Goal: Entertainment & Leisure: Consume media (video, audio)

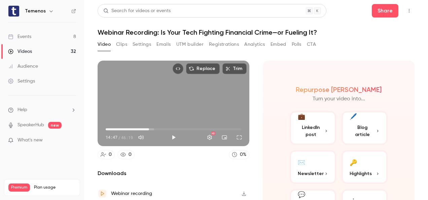
scroll to position [23, 0]
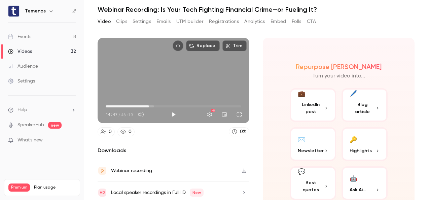
click at [28, 49] on div "Videos" at bounding box center [20, 51] width 24 height 7
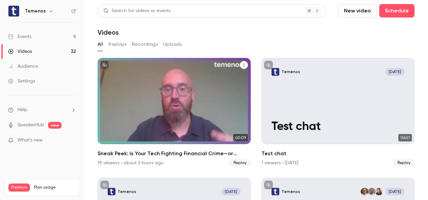
click at [165, 117] on div "Sneak Peek: Is Your Tech Fighting Financial Crime—or Fueling It?" at bounding box center [174, 101] width 153 height 86
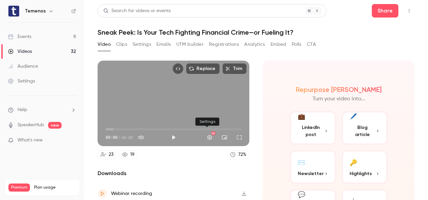
click at [207, 135] on button "Settings" at bounding box center [209, 137] width 13 height 13
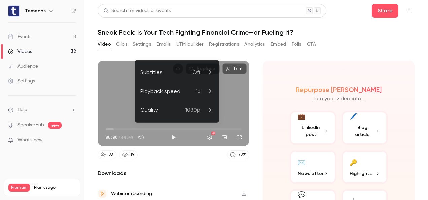
click at [209, 73] on icon at bounding box center [210, 72] width 8 height 8
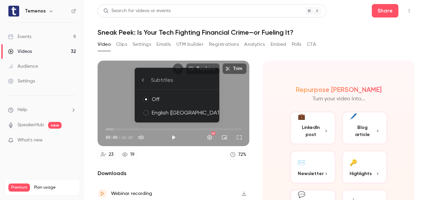
click at [159, 112] on div "English ([GEOGRAPHIC_DATA])" at bounding box center [183, 113] width 62 height 8
click at [196, 137] on div at bounding box center [214, 100] width 428 height 200
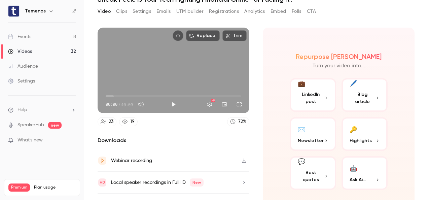
scroll to position [46, 0]
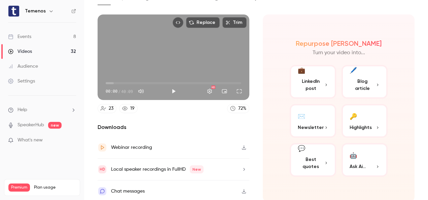
click at [369, 163] on p "Ask Ai..." at bounding box center [365, 166] width 30 height 7
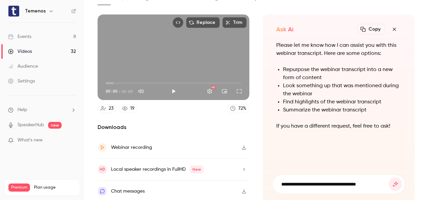
type input "**********"
click at [389, 177] on button "submit" at bounding box center [395, 183] width 13 height 13
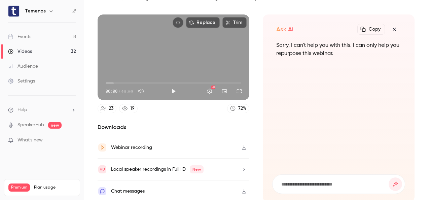
click at [390, 28] on icon "button" at bounding box center [394, 29] width 8 height 5
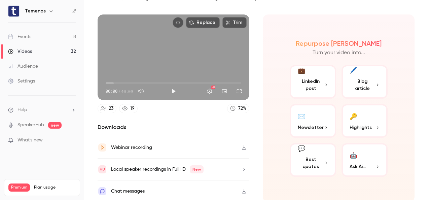
click at [361, 89] on span "Blog article" at bounding box center [363, 85] width 26 height 14
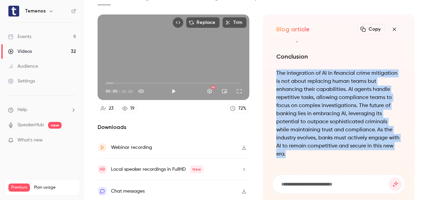
drag, startPoint x: 273, startPoint y: 67, endPoint x: 345, endPoint y: 179, distance: 132.9
click at [341, 185] on div "The Role of AI in Financial Crime Mitigation: A New Era for Banking In the rapi…" at bounding box center [338, 117] width 133 height 152
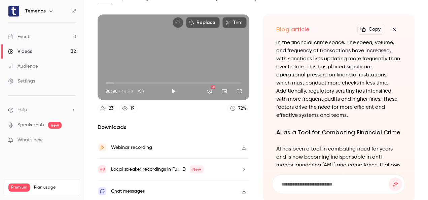
scroll to position [-804, 0]
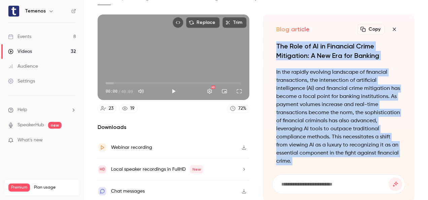
drag, startPoint x: 271, startPoint y: 41, endPoint x: 306, endPoint y: 208, distance: 170.6
click at [306, 199] on html "Temenos Events 8 Videos 32 Audience Settings Help SpeakerHub new What's new Pre…" at bounding box center [214, 100] width 428 height 200
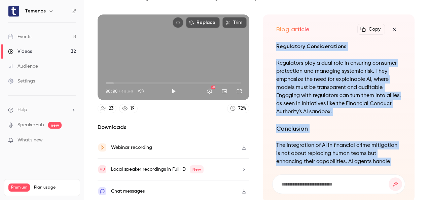
scroll to position [0, 0]
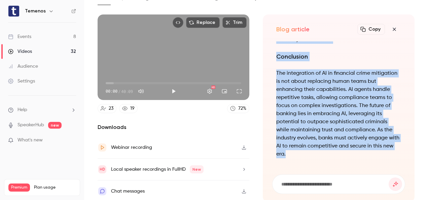
copy div "The Role of AI in Financial Crime Mitigation: A New Era for Banking In the rapi…"
click at [317, 99] on p "The integration of AI in financial crime mitigation is not about replacing huma…" at bounding box center [338, 113] width 125 height 89
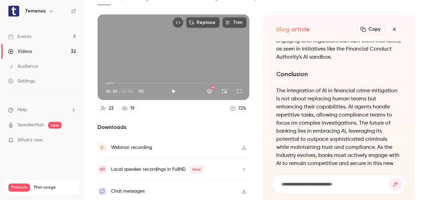
scroll to position [-23, 0]
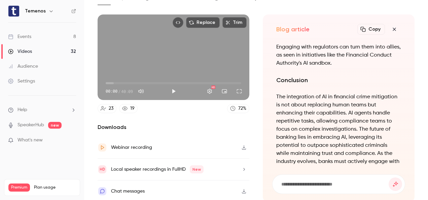
click at [220, 133] on div "Downloads Webinar recording Local speaker recordings in FullHD New Chat messages" at bounding box center [174, 162] width 152 height 79
click at [393, 28] on icon "button" at bounding box center [394, 29] width 3 height 3
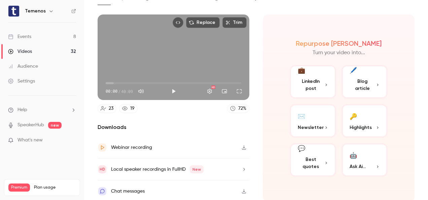
click at [314, 164] on span "Best quotes" at bounding box center [311, 163] width 26 height 14
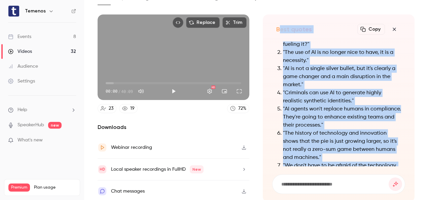
scroll to position [-64, 0]
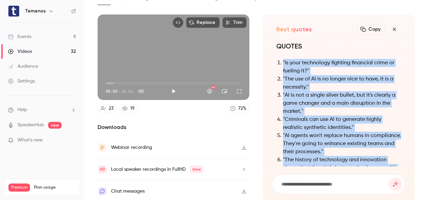
drag, startPoint x: 321, startPoint y: 151, endPoint x: 277, endPoint y: 56, distance: 105.3
click at [277, 56] on div "QUOTES "Is your technology fighting financial crime or fueling it?" "The use of…" at bounding box center [338, 130] width 125 height 179
copy ol ""Is your technology fighting financial crime or fueling it?" "The use of AI is …"
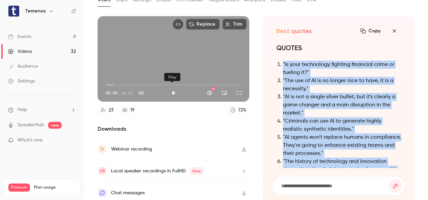
click at [172, 91] on button "Play" at bounding box center [173, 92] width 13 height 13
click at [112, 81] on span "01:49" at bounding box center [174, 84] width 136 height 11
click at [205, 89] on button "Settings" at bounding box center [209, 92] width 13 height 13
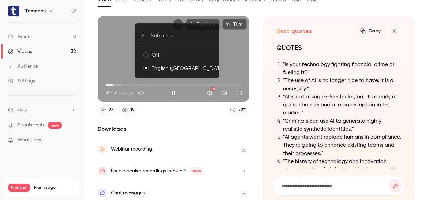
click at [183, 135] on div at bounding box center [214, 100] width 428 height 200
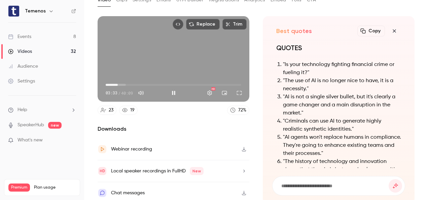
click at [171, 93] on button "Pause" at bounding box center [173, 92] width 13 height 13
click at [170, 86] on button "Play" at bounding box center [173, 92] width 13 height 13
click at [171, 88] on button "Pause" at bounding box center [173, 92] width 13 height 13
click at [171, 88] on button "Play" at bounding box center [173, 92] width 13 height 13
click at [127, 84] on span "06:24" at bounding box center [127, 85] width 2 height 2
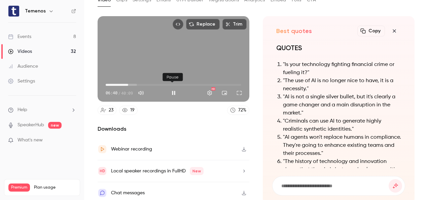
click at [176, 87] on button "Pause" at bounding box center [173, 92] width 13 height 13
click at [168, 89] on button "Play" at bounding box center [173, 92] width 13 height 13
click at [168, 89] on button "Pause" at bounding box center [173, 92] width 13 height 13
click at [175, 89] on button "Play" at bounding box center [173, 92] width 13 height 13
click at [175, 89] on button "Pause" at bounding box center [173, 92] width 13 height 13
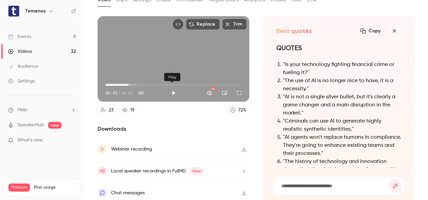
click at [170, 87] on button "Play" at bounding box center [173, 92] width 13 height 13
click at [170, 87] on button "Pause" at bounding box center [173, 92] width 13 height 13
click at [174, 89] on button "Play" at bounding box center [173, 92] width 13 height 13
click at [171, 89] on button "Pause" at bounding box center [173, 92] width 13 height 13
click at [172, 86] on button "Play" at bounding box center [173, 92] width 13 height 13
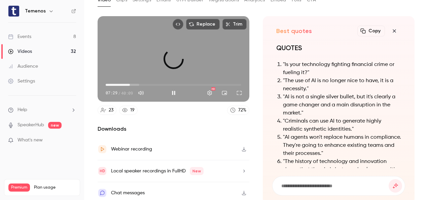
click at [130, 84] on span "07:12" at bounding box center [130, 85] width 2 height 2
click at [168, 91] on button "Pause" at bounding box center [173, 92] width 13 height 13
click at [170, 89] on button "Play" at bounding box center [173, 92] width 13 height 13
click at [171, 93] on button "Pause" at bounding box center [173, 92] width 13 height 13
click at [171, 91] on button "Play" at bounding box center [173, 92] width 13 height 13
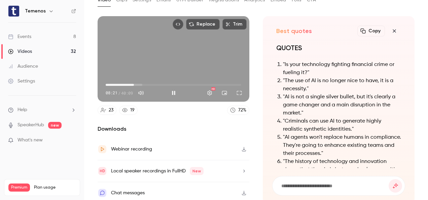
click at [129, 83] on span "08:21" at bounding box center [174, 84] width 136 height 11
click at [170, 89] on button "Pause" at bounding box center [173, 92] width 13 height 13
click at [172, 90] on button "Play" at bounding box center [173, 92] width 13 height 13
drag, startPoint x: 173, startPoint y: 90, endPoint x: 160, endPoint y: 85, distance: 13.6
click at [173, 90] on button "Pause" at bounding box center [173, 92] width 13 height 13
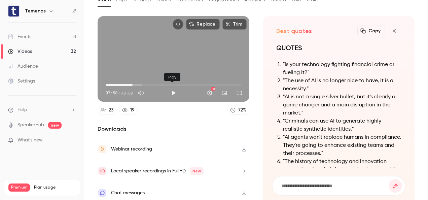
click at [171, 91] on button "Play" at bounding box center [173, 92] width 13 height 13
click at [171, 87] on button "Pause" at bounding box center [173, 92] width 13 height 13
click at [173, 92] on button "Play" at bounding box center [173, 92] width 13 height 13
click at [172, 91] on button "Pause" at bounding box center [173, 92] width 13 height 13
click at [172, 91] on button "Play" at bounding box center [173, 92] width 13 height 13
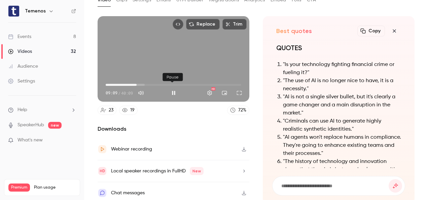
click at [172, 91] on button "Pause" at bounding box center [173, 92] width 13 height 13
click at [173, 89] on button "Play" at bounding box center [173, 92] width 13 height 13
click at [175, 90] on button "Pause" at bounding box center [173, 92] width 13 height 13
click at [170, 91] on button "Play" at bounding box center [173, 92] width 13 height 13
click at [170, 91] on button "Pause" at bounding box center [173, 92] width 13 height 13
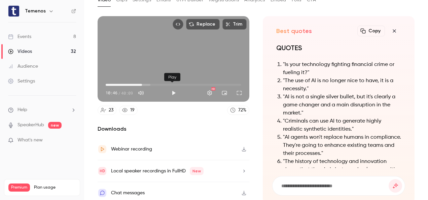
click at [175, 86] on button "Play" at bounding box center [173, 92] width 13 height 13
click at [171, 89] on button "Pause" at bounding box center [173, 92] width 13 height 13
click at [176, 86] on button "Play" at bounding box center [173, 92] width 13 height 13
click at [173, 88] on button "Pause" at bounding box center [173, 92] width 13 height 13
click at [174, 89] on button "Play" at bounding box center [173, 92] width 13 height 13
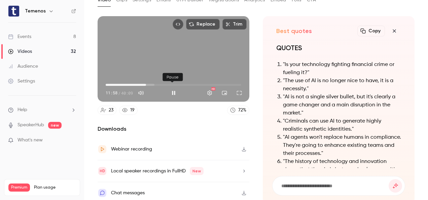
click at [174, 89] on button "Pause" at bounding box center [173, 92] width 13 height 13
click at [174, 89] on button "Play" at bounding box center [173, 92] width 13 height 13
click at [173, 89] on button "Pause" at bounding box center [173, 92] width 13 height 13
click at [173, 91] on button "Play" at bounding box center [173, 92] width 13 height 13
click at [174, 91] on button "Pause" at bounding box center [173, 92] width 13 height 13
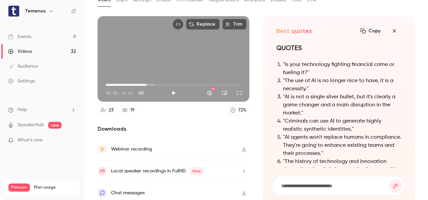
click at [140, 82] on span "12:12" at bounding box center [174, 84] width 136 height 11
click at [172, 90] on button "Play" at bounding box center [173, 92] width 13 height 13
click at [171, 90] on button "Pause" at bounding box center [173, 92] width 13 height 13
click at [174, 87] on button "Play" at bounding box center [173, 92] width 13 height 13
click at [173, 87] on button "Play" at bounding box center [173, 92] width 13 height 13
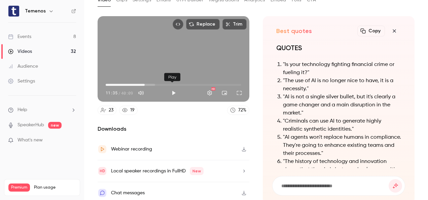
click at [172, 89] on button "Play" at bounding box center [173, 92] width 13 height 13
click at [169, 87] on button "Pause" at bounding box center [173, 92] width 13 height 13
click at [173, 90] on button "Play" at bounding box center [173, 92] width 13 height 13
click at [170, 89] on button "Pause" at bounding box center [173, 92] width 13 height 13
click at [175, 91] on button "Play" at bounding box center [173, 92] width 13 height 13
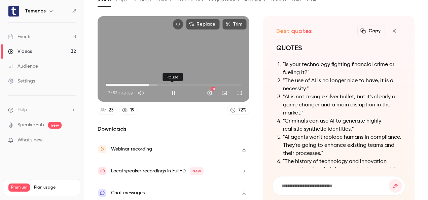
click at [174, 91] on button "Pause" at bounding box center [173, 92] width 13 height 13
click at [174, 90] on button "Play" at bounding box center [173, 92] width 13 height 13
click at [171, 90] on button "Pause" at bounding box center [173, 92] width 13 height 13
click at [170, 94] on button "Play" at bounding box center [173, 92] width 13 height 13
click at [172, 87] on button "Pause" at bounding box center [173, 92] width 13 height 13
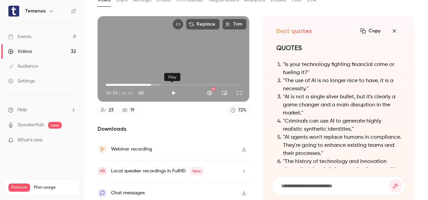
click at [171, 91] on button "Play" at bounding box center [173, 92] width 13 height 13
click at [169, 90] on button "Pause" at bounding box center [173, 92] width 13 height 13
click at [171, 91] on button "Play" at bounding box center [173, 92] width 13 height 13
click at [171, 91] on button "Pause" at bounding box center [173, 92] width 13 height 13
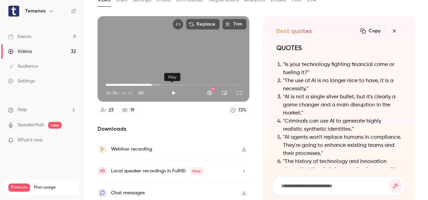
click at [171, 89] on button "Play" at bounding box center [173, 92] width 13 height 13
click at [170, 87] on button "Pause" at bounding box center [173, 92] width 13 height 13
click at [170, 91] on button "Play" at bounding box center [173, 92] width 13 height 13
click at [170, 88] on button "Pause" at bounding box center [173, 92] width 13 height 13
click at [175, 90] on button "Play" at bounding box center [173, 92] width 13 height 13
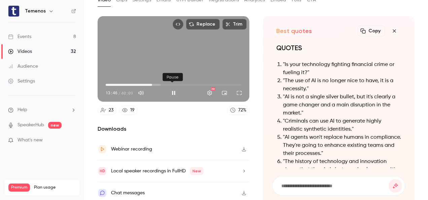
click at [173, 91] on button "Pause" at bounding box center [173, 92] width 13 height 13
click at [173, 90] on button "Play" at bounding box center [173, 92] width 13 height 13
click at [174, 90] on button "Pause" at bounding box center [173, 92] width 13 height 13
click at [170, 90] on button "Play" at bounding box center [173, 92] width 13 height 13
click at [170, 90] on button "Pause" at bounding box center [173, 92] width 13 height 13
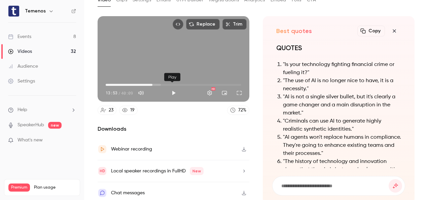
click at [173, 89] on button "Play" at bounding box center [173, 92] width 13 height 13
click at [173, 89] on button "Pause" at bounding box center [173, 92] width 13 height 13
click at [173, 93] on button "Play" at bounding box center [173, 92] width 13 height 13
click at [170, 87] on button "Pause" at bounding box center [173, 92] width 13 height 13
click at [173, 88] on button "Play" at bounding box center [173, 92] width 13 height 13
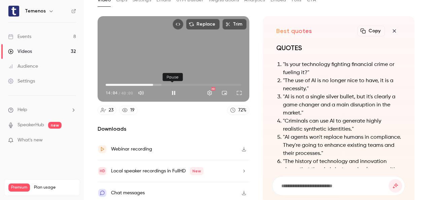
click at [172, 87] on button "Pause" at bounding box center [173, 92] width 13 height 13
click at [173, 89] on button "Play" at bounding box center [173, 92] width 13 height 13
click at [173, 88] on button "Pause" at bounding box center [173, 92] width 13 height 13
click at [174, 88] on button "Play" at bounding box center [173, 92] width 13 height 13
click at [174, 88] on button "Pause" at bounding box center [173, 92] width 13 height 13
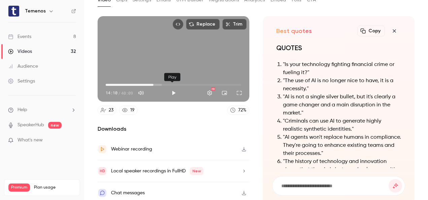
click at [172, 91] on button "Play" at bounding box center [173, 92] width 13 height 13
click at [172, 86] on button "Pause" at bounding box center [173, 92] width 13 height 13
click at [174, 89] on button "Play" at bounding box center [173, 92] width 13 height 13
click at [174, 89] on button "Pause" at bounding box center [173, 92] width 13 height 13
click at [170, 86] on button "Play" at bounding box center [173, 92] width 13 height 13
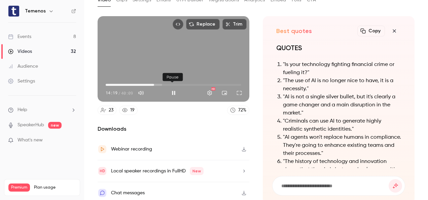
click at [171, 88] on button "Pause" at bounding box center [173, 92] width 13 height 13
click at [164, 88] on span "17:34" at bounding box center [174, 84] width 136 height 11
click at [172, 89] on button "Play" at bounding box center [173, 92] width 13 height 13
click at [155, 82] on span "15:02" at bounding box center [174, 84] width 136 height 11
click at [151, 82] on span "15:03" at bounding box center [174, 84] width 136 height 11
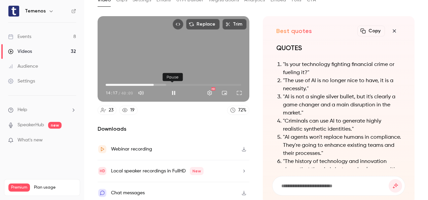
drag, startPoint x: 172, startPoint y: 90, endPoint x: 170, endPoint y: 82, distance: 8.3
click at [172, 90] on button "Pause" at bounding box center [173, 92] width 13 height 13
click at [172, 89] on button "Play" at bounding box center [173, 92] width 13 height 13
click at [172, 89] on button "Pause" at bounding box center [173, 92] width 13 height 13
click at [153, 84] on span "14:24" at bounding box center [154, 85] width 2 height 2
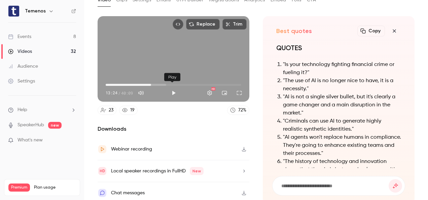
click at [172, 90] on button "Play" at bounding box center [173, 92] width 13 height 13
click at [170, 89] on button "Pause" at bounding box center [173, 92] width 13 height 13
click at [177, 91] on button "Play" at bounding box center [173, 92] width 13 height 13
click at [177, 89] on button "Pause" at bounding box center [173, 92] width 13 height 13
click at [172, 89] on button "Play" at bounding box center [173, 92] width 13 height 13
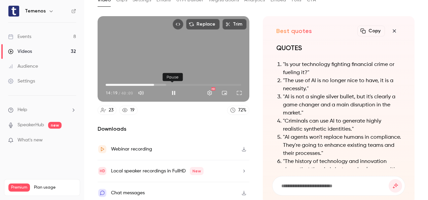
click at [172, 89] on button "Pause" at bounding box center [173, 92] width 13 height 13
click at [172, 89] on button "Play" at bounding box center [173, 92] width 13 height 13
click at [172, 89] on button "Pause" at bounding box center [173, 92] width 13 height 13
click at [171, 93] on button "Play" at bounding box center [173, 92] width 13 height 13
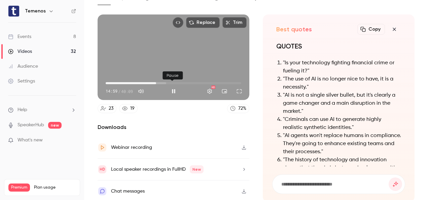
scroll to position [44, 0]
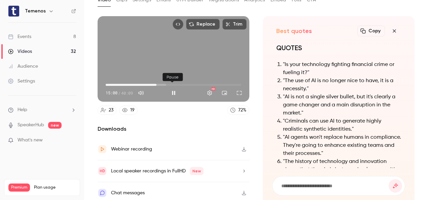
click at [175, 86] on button "Pause" at bounding box center [173, 92] width 13 height 13
click at [172, 88] on button "Play" at bounding box center [173, 92] width 13 height 13
click at [172, 88] on button "Pause" at bounding box center [173, 92] width 13 height 13
click at [171, 89] on button "Play" at bounding box center [173, 92] width 13 height 13
click at [173, 91] on button "Pause" at bounding box center [173, 92] width 13 height 13
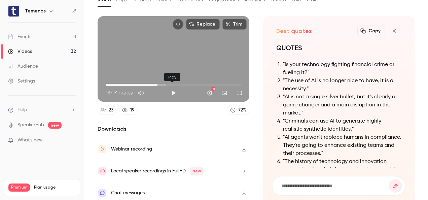
click at [172, 88] on button "Play" at bounding box center [173, 92] width 13 height 13
click at [172, 88] on button "Pause" at bounding box center [173, 92] width 13 height 13
click at [173, 87] on button "Play" at bounding box center [173, 92] width 13 height 13
click at [173, 87] on button "Pause" at bounding box center [173, 92] width 13 height 13
click at [174, 89] on button "Play" at bounding box center [173, 92] width 13 height 13
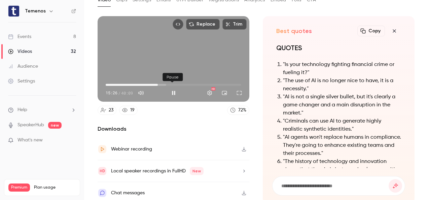
click at [174, 89] on button "Pause" at bounding box center [173, 92] width 13 height 13
click at [169, 89] on button "Play" at bounding box center [173, 92] width 13 height 13
click at [169, 89] on button "Pause" at bounding box center [173, 92] width 13 height 13
click at [172, 90] on button "Play" at bounding box center [173, 92] width 13 height 13
click at [172, 90] on button "Pause" at bounding box center [173, 92] width 13 height 13
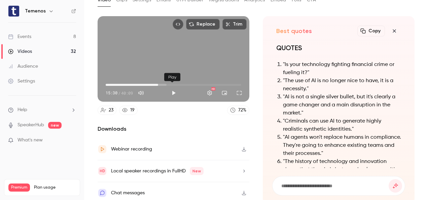
click at [173, 88] on button "Play" at bounding box center [173, 92] width 13 height 13
click at [173, 88] on button "Pause" at bounding box center [173, 92] width 13 height 13
click at [169, 91] on button "Play" at bounding box center [173, 92] width 13 height 13
click at [174, 86] on button "Pause" at bounding box center [173, 92] width 13 height 13
click at [173, 88] on button "Play" at bounding box center [173, 92] width 13 height 13
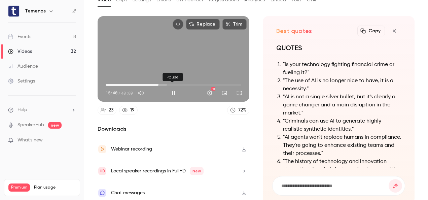
click at [173, 88] on button "Pause" at bounding box center [173, 92] width 13 height 13
click at [173, 88] on button "Play" at bounding box center [173, 92] width 13 height 13
click at [173, 88] on button "Pause" at bounding box center [173, 92] width 13 height 13
click at [171, 88] on button "Play" at bounding box center [173, 92] width 13 height 13
click at [171, 88] on button "Pause" at bounding box center [173, 92] width 13 height 13
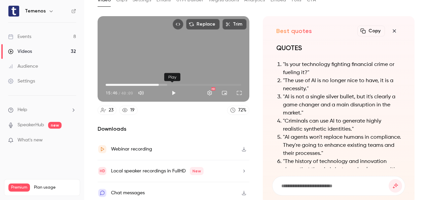
click at [171, 88] on button "Play" at bounding box center [173, 92] width 13 height 13
click at [171, 88] on button "Pause" at bounding box center [173, 92] width 13 height 13
click at [170, 87] on button "Play" at bounding box center [173, 92] width 13 height 13
click at [170, 87] on button "Pause" at bounding box center [173, 92] width 13 height 13
click at [171, 89] on button "Play" at bounding box center [173, 92] width 13 height 13
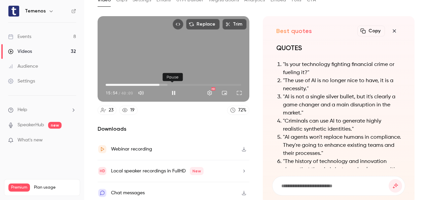
click at [171, 89] on button "Pause" at bounding box center [173, 92] width 13 height 13
click at [171, 89] on button "Play" at bounding box center [173, 92] width 13 height 13
click at [171, 89] on button "Pause" at bounding box center [173, 92] width 13 height 13
click at [171, 90] on button "Play" at bounding box center [173, 92] width 13 height 13
click at [171, 90] on button "Pause" at bounding box center [173, 92] width 13 height 13
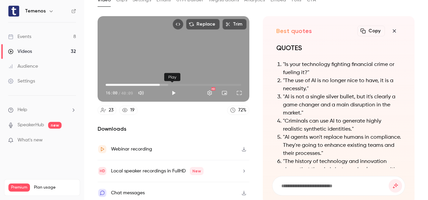
click at [171, 89] on button "Play" at bounding box center [173, 92] width 13 height 13
click at [171, 89] on button "Pause" at bounding box center [173, 92] width 13 height 13
click at [171, 91] on button "Play" at bounding box center [173, 92] width 13 height 13
click at [171, 91] on button "Pause" at bounding box center [173, 92] width 13 height 13
click at [172, 90] on button "Play" at bounding box center [173, 92] width 13 height 13
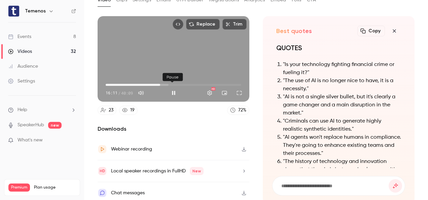
click at [172, 90] on button "Pause" at bounding box center [173, 92] width 13 height 13
click at [173, 89] on button "Play" at bounding box center [173, 92] width 13 height 13
click at [173, 89] on button "Pause" at bounding box center [173, 92] width 13 height 13
click at [170, 89] on button "Play" at bounding box center [173, 92] width 13 height 13
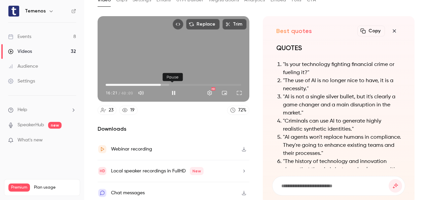
click at [172, 89] on button "Pause" at bounding box center [173, 92] width 13 height 13
click at [173, 90] on button "Play" at bounding box center [173, 92] width 13 height 13
click at [160, 84] on span "16:22" at bounding box center [161, 85] width 2 height 2
click at [174, 89] on button "Pause" at bounding box center [173, 92] width 13 height 13
click at [159, 84] on span "16:09" at bounding box center [160, 85] width 2 height 2
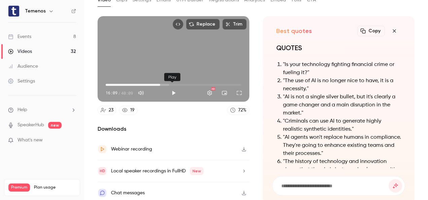
click at [173, 91] on button "Play" at bounding box center [173, 92] width 13 height 13
click at [173, 90] on button "Pause" at bounding box center [173, 92] width 13 height 13
click at [173, 89] on button "Play" at bounding box center [173, 92] width 13 height 13
click at [172, 89] on button "Pause" at bounding box center [173, 92] width 13 height 13
click at [171, 91] on button "Play" at bounding box center [173, 92] width 13 height 13
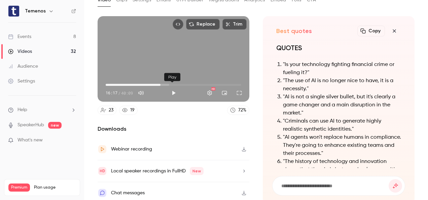
click at [171, 90] on button "Play" at bounding box center [173, 92] width 13 height 13
click at [170, 89] on button "Play" at bounding box center [173, 92] width 13 height 13
click at [173, 87] on button "Pause" at bounding box center [173, 92] width 13 height 13
click at [175, 89] on button "Play" at bounding box center [173, 92] width 13 height 13
click at [174, 90] on button "Pause" at bounding box center [173, 92] width 13 height 13
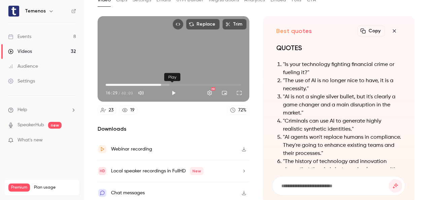
click at [172, 91] on button "Play" at bounding box center [173, 92] width 13 height 13
click at [170, 89] on button "Pause" at bounding box center [173, 92] width 13 height 13
click at [171, 87] on button "Play" at bounding box center [173, 92] width 13 height 13
click at [171, 87] on button "Pause" at bounding box center [173, 92] width 13 height 13
click at [176, 88] on button "Play" at bounding box center [173, 92] width 13 height 13
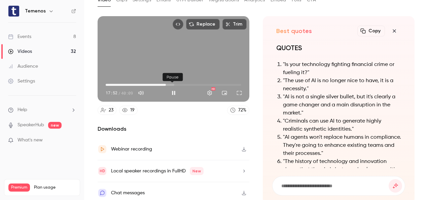
click at [176, 88] on button "Pause" at bounding box center [173, 92] width 13 height 13
click at [173, 88] on button "Play" at bounding box center [173, 92] width 13 height 13
click at [174, 90] on button "Pause" at bounding box center [173, 92] width 13 height 13
click at [174, 89] on button "Play" at bounding box center [173, 92] width 13 height 13
click at [172, 89] on button "Pause" at bounding box center [173, 92] width 13 height 13
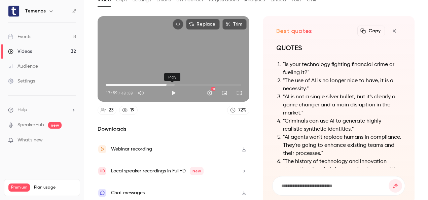
click at [174, 88] on button "Play" at bounding box center [173, 92] width 13 height 13
click at [165, 84] on span "17:52" at bounding box center [166, 85] width 2 height 2
click at [173, 89] on button "Pause" at bounding box center [173, 92] width 13 height 13
click at [174, 89] on button "Play" at bounding box center [173, 92] width 13 height 13
click at [174, 89] on button "Pause" at bounding box center [173, 92] width 13 height 13
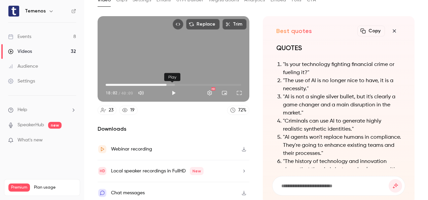
click at [175, 88] on button "Play" at bounding box center [173, 92] width 13 height 13
click at [174, 93] on button "Pause" at bounding box center [173, 92] width 13 height 13
click at [175, 89] on button "Play" at bounding box center [173, 92] width 13 height 13
click at [172, 88] on button "Pause" at bounding box center [173, 92] width 13 height 13
click at [177, 90] on button "Play" at bounding box center [173, 92] width 13 height 13
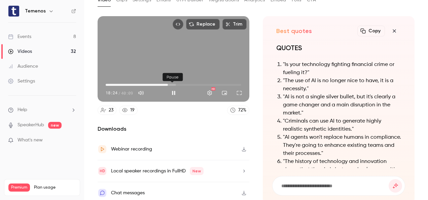
click at [176, 90] on button "Pause" at bounding box center [173, 92] width 13 height 13
click at [172, 87] on button "Play" at bounding box center [173, 92] width 13 height 13
click at [173, 87] on button "Pause" at bounding box center [173, 92] width 13 height 13
click at [167, 84] on span "18:27" at bounding box center [168, 85] width 2 height 2
click at [171, 89] on button "Play" at bounding box center [173, 92] width 13 height 13
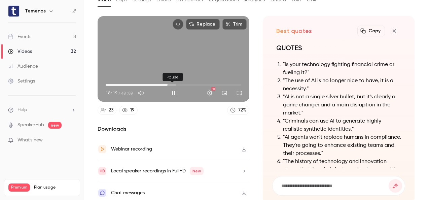
click at [176, 90] on button "Pause" at bounding box center [173, 92] width 13 height 13
click at [174, 94] on button "Play" at bounding box center [173, 92] width 13 height 13
click at [172, 89] on button "Pause" at bounding box center [173, 92] width 13 height 13
click at [172, 89] on button "Play" at bounding box center [173, 92] width 13 height 13
click at [172, 89] on button "Pause" at bounding box center [173, 92] width 13 height 13
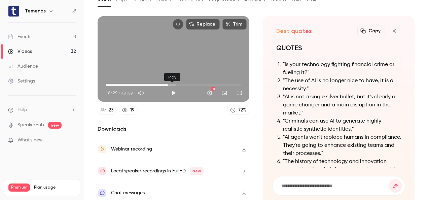
click at [174, 88] on button "Play" at bounding box center [173, 92] width 13 height 13
click at [175, 88] on button "Pause" at bounding box center [173, 92] width 13 height 13
click at [170, 91] on button "Play" at bounding box center [173, 92] width 13 height 13
click at [170, 91] on button "Pause" at bounding box center [173, 92] width 13 height 13
click at [172, 89] on button "Play" at bounding box center [173, 92] width 13 height 13
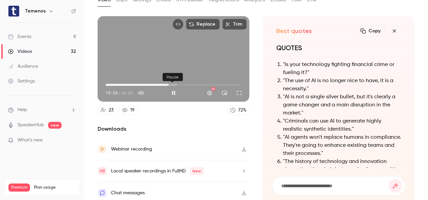
click at [172, 89] on button "Pause" at bounding box center [173, 92] width 13 height 13
click at [172, 87] on button "Play" at bounding box center [173, 92] width 13 height 13
click at [173, 87] on button "Pause" at bounding box center [173, 92] width 13 height 13
click at [170, 91] on button "Play" at bounding box center [173, 92] width 13 height 13
click at [172, 89] on button "Pause" at bounding box center [173, 92] width 13 height 13
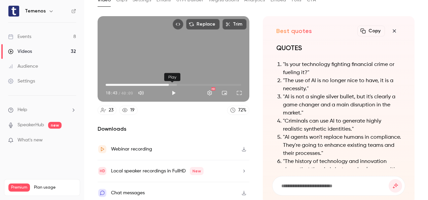
click at [175, 91] on button "Play" at bounding box center [173, 92] width 13 height 13
click at [172, 89] on button "Pause" at bounding box center [173, 92] width 13 height 13
click at [175, 91] on button "Play" at bounding box center [173, 92] width 13 height 13
click at [175, 91] on button "Pause" at bounding box center [173, 92] width 13 height 13
click at [170, 91] on button "Play" at bounding box center [173, 92] width 13 height 13
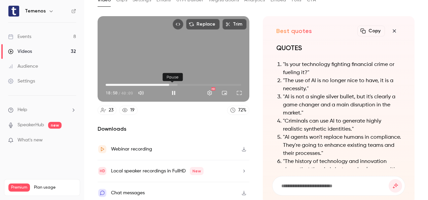
click at [171, 90] on button "Pause" at bounding box center [173, 92] width 13 height 13
click at [174, 89] on button "Play" at bounding box center [173, 92] width 13 height 13
click at [174, 89] on button "Pause" at bounding box center [173, 92] width 13 height 13
click at [173, 90] on button "Play" at bounding box center [173, 92] width 13 height 13
click at [173, 90] on button "Pause" at bounding box center [173, 92] width 13 height 13
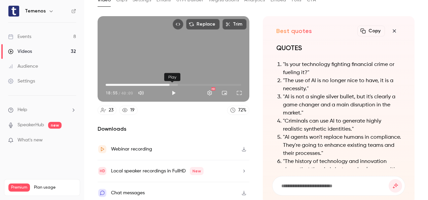
click at [171, 91] on button "Play" at bounding box center [173, 92] width 13 height 13
click at [172, 91] on button "Pause" at bounding box center [173, 92] width 13 height 13
click at [169, 86] on button "Play" at bounding box center [173, 92] width 13 height 13
click at [169, 86] on button "Pause" at bounding box center [173, 92] width 13 height 13
click at [171, 89] on button "Play" at bounding box center [173, 92] width 13 height 13
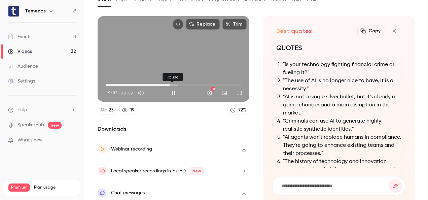
click at [171, 89] on button "Pause" at bounding box center [173, 92] width 13 height 13
click at [170, 88] on button "Play" at bounding box center [173, 92] width 13 height 13
click at [170, 87] on button "Pause" at bounding box center [173, 92] width 13 height 13
click at [174, 89] on button "Play" at bounding box center [173, 92] width 13 height 13
click at [174, 89] on button "Pause" at bounding box center [173, 92] width 13 height 13
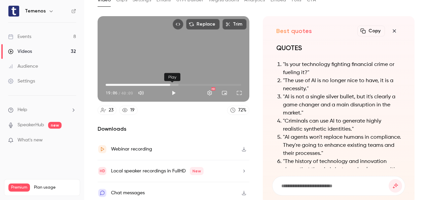
click at [172, 88] on button "Play" at bounding box center [173, 92] width 13 height 13
click at [172, 88] on button "Pause" at bounding box center [173, 92] width 13 height 13
click at [172, 91] on button "Play" at bounding box center [173, 92] width 13 height 13
click at [172, 89] on button "Pause" at bounding box center [173, 92] width 13 height 13
click at [172, 87] on button "Play" at bounding box center [173, 92] width 13 height 13
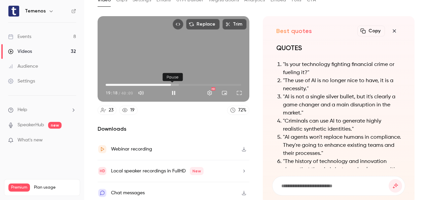
click at [172, 89] on button "Pause" at bounding box center [173, 92] width 13 height 13
click at [172, 90] on button "Play" at bounding box center [173, 92] width 13 height 13
click at [169, 84] on span "18:53" at bounding box center [170, 85] width 2 height 2
click at [171, 87] on button "Pause" at bounding box center [173, 92] width 13 height 13
click at [174, 87] on button "Play" at bounding box center [173, 92] width 13 height 13
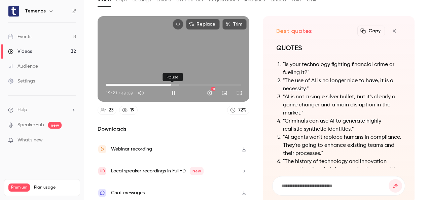
click at [174, 87] on button "Pause" at bounding box center [173, 92] width 13 height 13
click at [175, 89] on button "Play" at bounding box center [173, 92] width 13 height 13
click at [175, 89] on button "Pause" at bounding box center [173, 92] width 13 height 13
click at [167, 89] on button "Play" at bounding box center [173, 92] width 13 height 13
click at [172, 89] on button "Pause" at bounding box center [173, 92] width 13 height 13
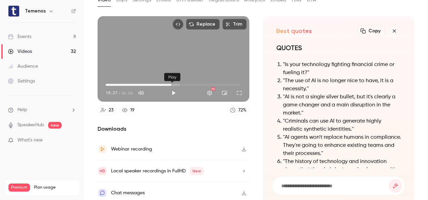
click at [172, 91] on button "Play" at bounding box center [173, 92] width 13 height 13
click at [173, 88] on button "Pause" at bounding box center [173, 92] width 13 height 13
click at [176, 89] on button "Play" at bounding box center [173, 92] width 13 height 13
click at [171, 87] on button "Pause" at bounding box center [173, 92] width 13 height 13
click at [170, 89] on button "Play" at bounding box center [173, 92] width 13 height 13
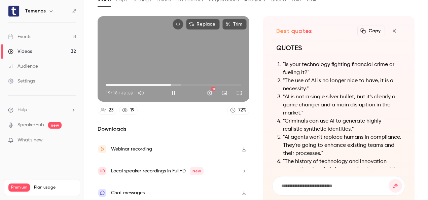
click at [170, 84] on span "19:18" at bounding box center [171, 85] width 2 height 2
click at [169, 82] on div "Pause" at bounding box center [172, 77] width 20 height 15
click at [173, 79] on div "Pause" at bounding box center [172, 77] width 20 height 8
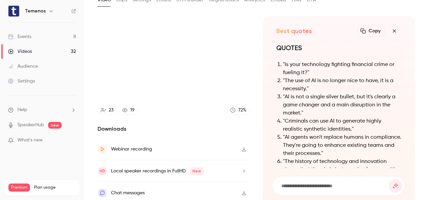
drag, startPoint x: 174, startPoint y: 78, endPoint x: 172, endPoint y: 73, distance: 5.2
click at [172, 73] on div "Replace Trim 19:53 19:53 / 40:09 HD" at bounding box center [174, 58] width 152 height 85
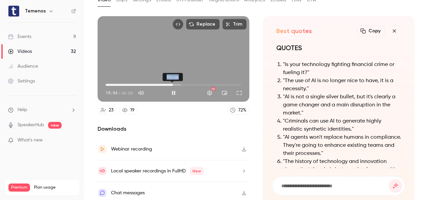
click at [168, 82] on div "Pause" at bounding box center [172, 77] width 20 height 15
click at [169, 90] on button "Pause" at bounding box center [173, 92] width 13 height 13
click at [170, 81] on body "Temenos Events 8 Videos 32 Audience Settings Help SpeakerHub new What's new Pre…" at bounding box center [214, 100] width 428 height 200
click at [171, 84] on span "19:42" at bounding box center [172, 85] width 2 height 2
click at [172, 90] on button "Play" at bounding box center [173, 92] width 13 height 13
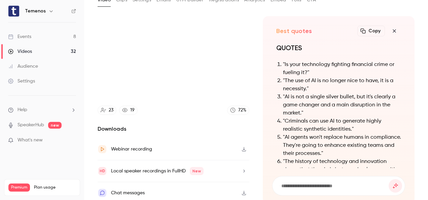
click at [173, 87] on video at bounding box center [174, 58] width 152 height 85
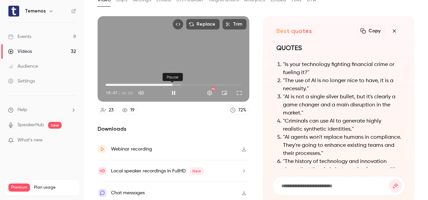
click at [174, 89] on button "Pause" at bounding box center [173, 92] width 13 height 13
click at [174, 90] on button "Play" at bounding box center [173, 92] width 13 height 13
click at [174, 90] on button "Pause" at bounding box center [173, 92] width 13 height 13
click at [173, 88] on button "Play" at bounding box center [173, 92] width 13 height 13
click at [173, 88] on button "Pause" at bounding box center [173, 92] width 13 height 13
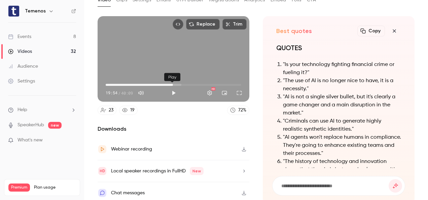
click at [172, 91] on button "Play" at bounding box center [173, 92] width 13 height 13
click at [172, 91] on button "Pause" at bounding box center [173, 92] width 13 height 13
click at [169, 91] on button "Play" at bounding box center [173, 92] width 13 height 13
click at [171, 88] on button "Pause" at bounding box center [173, 92] width 13 height 13
click at [173, 89] on button "Play" at bounding box center [173, 92] width 13 height 13
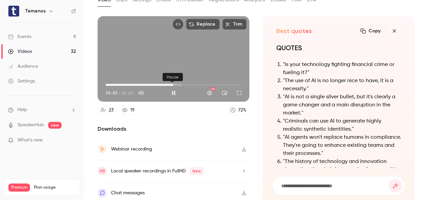
click at [173, 89] on button "Pause" at bounding box center [173, 92] width 13 height 13
click at [171, 92] on button "Play" at bounding box center [173, 92] width 13 height 13
click at [172, 89] on button "Pause" at bounding box center [173, 92] width 13 height 13
click at [173, 87] on button "Play" at bounding box center [173, 92] width 13 height 13
click at [174, 87] on button "Pause" at bounding box center [173, 92] width 13 height 13
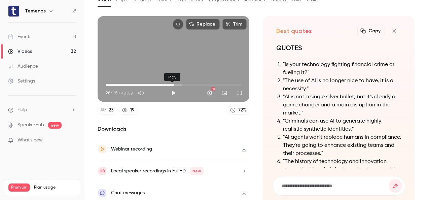
click at [173, 89] on button "Play" at bounding box center [173, 92] width 13 height 13
click at [174, 91] on button "Pause" at bounding box center [173, 92] width 13 height 13
click at [170, 92] on button "Play" at bounding box center [173, 92] width 13 height 13
click at [171, 86] on button "Pause" at bounding box center [173, 92] width 13 height 13
click at [171, 86] on button "Play" at bounding box center [173, 92] width 13 height 13
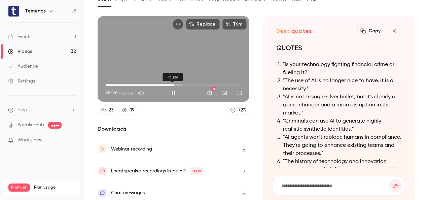
click at [171, 86] on button "Pause" at bounding box center [173, 92] width 13 height 13
click at [174, 88] on button "Play" at bounding box center [173, 92] width 13 height 13
click at [173, 88] on button "Pause" at bounding box center [173, 92] width 13 height 13
click at [172, 89] on button "Pause" at bounding box center [173, 92] width 13 height 13
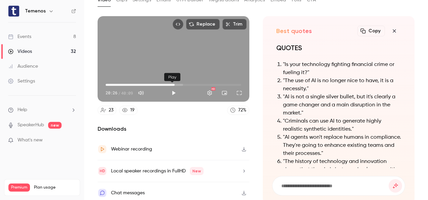
click at [171, 89] on button "Play" at bounding box center [173, 92] width 13 height 13
click at [171, 89] on button "Pause" at bounding box center [173, 92] width 13 height 13
click at [171, 91] on button "Play" at bounding box center [173, 92] width 13 height 13
click at [171, 91] on button "Pause" at bounding box center [173, 92] width 13 height 13
click at [170, 91] on button "Play" at bounding box center [173, 92] width 13 height 13
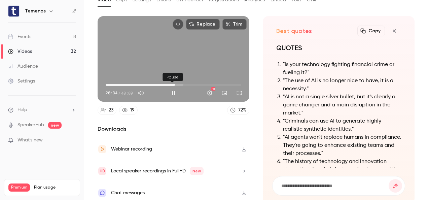
click at [170, 91] on button "Pause" at bounding box center [173, 92] width 13 height 13
click at [174, 91] on button "Play" at bounding box center [173, 92] width 13 height 13
click at [174, 88] on button "Pause" at bounding box center [173, 92] width 13 height 13
click at [172, 89] on button "Play" at bounding box center [173, 92] width 13 height 13
click at [170, 89] on button "Pause" at bounding box center [173, 92] width 13 height 13
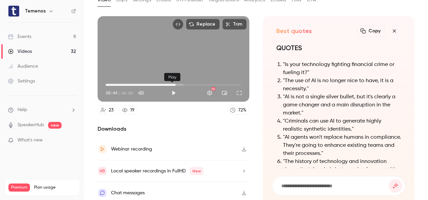
click at [173, 89] on button "Play" at bounding box center [173, 92] width 13 height 13
click at [174, 87] on button "Pause" at bounding box center [173, 92] width 13 height 13
click at [173, 89] on button "Play" at bounding box center [173, 92] width 13 height 13
click at [173, 89] on button "Pause" at bounding box center [173, 92] width 13 height 13
click at [169, 90] on button "Play" at bounding box center [173, 92] width 13 height 13
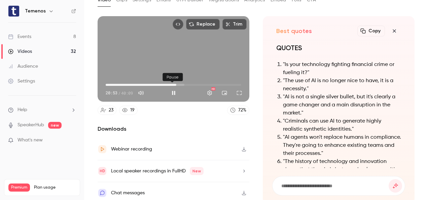
click at [169, 89] on button "Pause" at bounding box center [173, 92] width 13 height 13
click at [170, 91] on button "Play" at bounding box center [173, 92] width 13 height 13
click at [171, 89] on button "Pause" at bounding box center [173, 92] width 13 height 13
click at [174, 89] on button "Play" at bounding box center [173, 92] width 13 height 13
click at [174, 89] on button "Pause" at bounding box center [173, 92] width 13 height 13
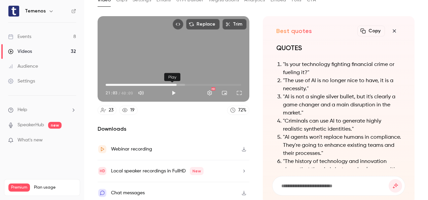
click at [174, 91] on button "Play" at bounding box center [173, 92] width 13 height 13
click at [174, 89] on button "Pause" at bounding box center [173, 92] width 13 height 13
click at [174, 89] on button "Play" at bounding box center [173, 92] width 13 height 13
click at [174, 89] on button "Pause" at bounding box center [173, 92] width 13 height 13
click at [173, 89] on button "Play" at bounding box center [173, 92] width 13 height 13
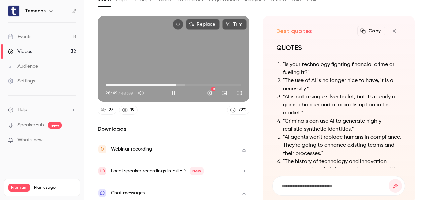
click at [175, 84] on span "20:49" at bounding box center [176, 85] width 2 height 2
click at [170, 89] on button "Pause" at bounding box center [173, 92] width 13 height 13
click at [171, 89] on button "Play" at bounding box center [173, 92] width 13 height 13
click at [171, 89] on button "Pause" at bounding box center [173, 92] width 13 height 13
click at [173, 92] on button "Play" at bounding box center [173, 92] width 13 height 13
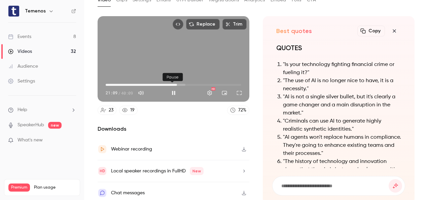
click at [172, 88] on button "Pause" at bounding box center [173, 92] width 13 height 13
click at [176, 91] on button "Play" at bounding box center [173, 92] width 13 height 13
click at [171, 86] on button "Pause" at bounding box center [173, 92] width 13 height 13
click at [172, 93] on button "Play" at bounding box center [173, 92] width 13 height 13
click at [173, 90] on button "Pause" at bounding box center [173, 92] width 13 height 13
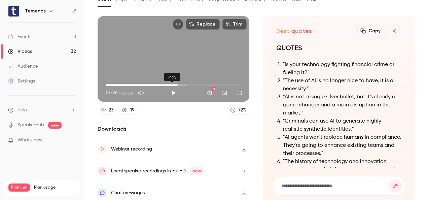
click at [172, 93] on button "Play" at bounding box center [173, 92] width 13 height 13
click at [172, 86] on button "Pause" at bounding box center [173, 92] width 13 height 13
click at [170, 91] on button "Play" at bounding box center [173, 92] width 13 height 13
click at [170, 91] on button "Pause" at bounding box center [173, 92] width 13 height 13
click at [172, 90] on button "Play" at bounding box center [173, 92] width 13 height 13
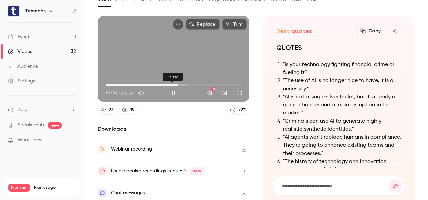
click at [172, 90] on button "Pause" at bounding box center [173, 92] width 13 height 13
click at [173, 93] on button "Play" at bounding box center [173, 92] width 13 height 13
click at [170, 91] on button "Pause" at bounding box center [173, 92] width 13 height 13
click at [171, 91] on button "Play" at bounding box center [173, 92] width 13 height 13
click at [171, 86] on button "Pause" at bounding box center [173, 92] width 13 height 13
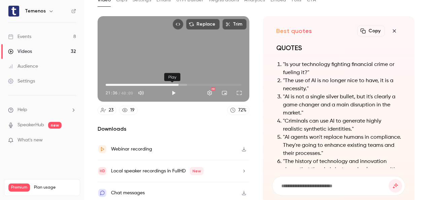
click at [172, 89] on button "Play" at bounding box center [173, 92] width 13 height 13
click at [174, 89] on button "Pause" at bounding box center [173, 92] width 13 height 13
click at [170, 90] on button "Play" at bounding box center [173, 92] width 13 height 13
click at [175, 84] on span "20:43" at bounding box center [176, 85] width 2 height 2
click at [174, 89] on button "Pause" at bounding box center [173, 92] width 13 height 13
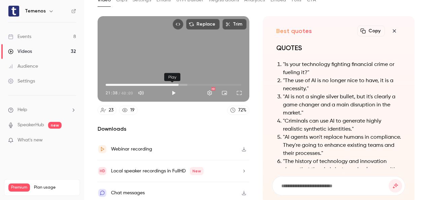
click at [172, 89] on button "Play" at bounding box center [173, 92] width 13 height 13
click at [172, 89] on button "Pause" at bounding box center [173, 92] width 13 height 13
click at [173, 88] on button "Play" at bounding box center [173, 92] width 13 height 13
click at [173, 88] on button "Pause" at bounding box center [173, 92] width 13 height 13
click at [173, 91] on button "Play" at bounding box center [173, 92] width 13 height 13
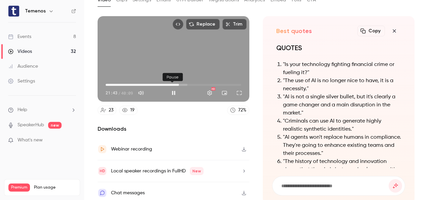
click at [173, 91] on button "Pause" at bounding box center [173, 92] width 13 height 13
click at [174, 88] on button "Play" at bounding box center [173, 92] width 13 height 13
click at [175, 89] on button "Pause" at bounding box center [173, 92] width 13 height 13
click at [175, 89] on button "Play" at bounding box center [173, 92] width 13 height 13
click at [172, 88] on button "Pause" at bounding box center [173, 92] width 13 height 13
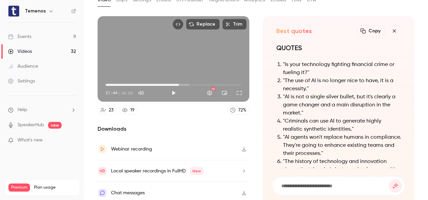
click at [178, 84] on span "21:44" at bounding box center [179, 85] width 2 height 2
click at [172, 89] on button "Play" at bounding box center [173, 92] width 13 height 13
click at [173, 88] on button "Pause" at bounding box center [173, 92] width 13 height 13
click at [175, 90] on button "Play" at bounding box center [173, 92] width 13 height 13
click at [171, 91] on button "Pause" at bounding box center [173, 92] width 13 height 13
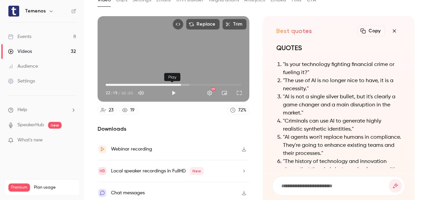
click at [169, 91] on button "Play" at bounding box center [173, 92] width 13 height 13
click at [171, 89] on button "Pause" at bounding box center [173, 92] width 13 height 13
click at [168, 90] on button "Play" at bounding box center [173, 92] width 13 height 13
click at [171, 89] on button "Pause" at bounding box center [173, 92] width 13 height 13
click at [174, 90] on button "Play" at bounding box center [173, 92] width 13 height 13
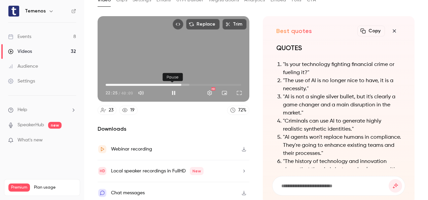
click at [174, 90] on button "Pause" at bounding box center [173, 92] width 13 height 13
click at [174, 90] on button "Play" at bounding box center [173, 92] width 13 height 13
click at [174, 90] on button "Pause" at bounding box center [173, 92] width 13 height 13
click at [174, 89] on button "Play" at bounding box center [173, 92] width 13 height 13
click at [174, 89] on button "Pause" at bounding box center [173, 92] width 13 height 13
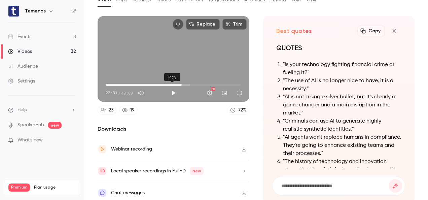
click at [170, 89] on button "Play" at bounding box center [173, 92] width 13 height 13
click at [170, 89] on button "Pause" at bounding box center [173, 92] width 13 height 13
click at [171, 94] on button "Play" at bounding box center [173, 92] width 13 height 13
click at [171, 89] on button "Pause" at bounding box center [173, 92] width 13 height 13
click at [169, 91] on button "Play" at bounding box center [173, 92] width 13 height 13
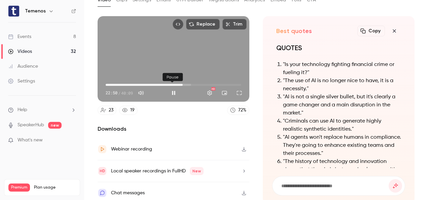
click at [172, 89] on button "Pause" at bounding box center [173, 92] width 13 height 13
click at [175, 90] on button "Play" at bounding box center [173, 92] width 13 height 13
click at [174, 90] on button "Pause" at bounding box center [173, 92] width 13 height 13
click at [175, 90] on button "Play" at bounding box center [173, 92] width 13 height 13
click at [175, 90] on button "Pause" at bounding box center [173, 92] width 13 height 13
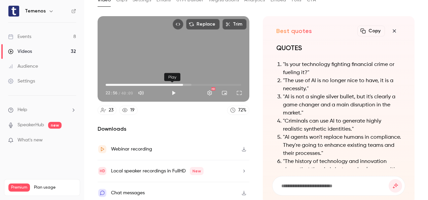
click at [172, 90] on button "Play" at bounding box center [173, 92] width 13 height 13
click at [172, 90] on button "Pause" at bounding box center [173, 92] width 13 height 13
click at [176, 91] on button "Play" at bounding box center [173, 92] width 13 height 13
click at [174, 89] on button "Pause" at bounding box center [173, 92] width 13 height 13
click at [172, 88] on button "Play" at bounding box center [173, 92] width 13 height 13
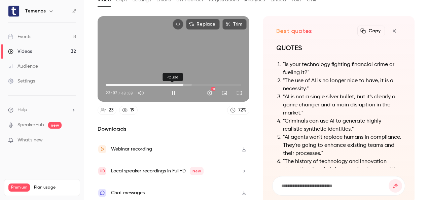
click at [172, 89] on button "Pause" at bounding box center [173, 92] width 13 height 13
click at [170, 88] on button "Play" at bounding box center [173, 92] width 13 height 13
click at [173, 89] on button "Pause" at bounding box center [173, 92] width 13 height 13
click at [171, 89] on button "Play" at bounding box center [173, 92] width 13 height 13
click at [172, 89] on button "Pause" at bounding box center [173, 92] width 13 height 13
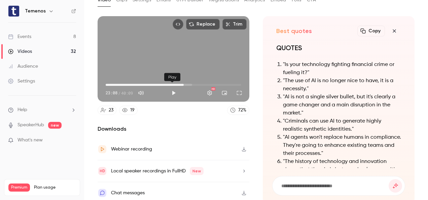
click at [172, 92] on button "Play" at bounding box center [173, 92] width 13 height 13
click at [174, 90] on button "Pause" at bounding box center [173, 92] width 13 height 13
click at [172, 87] on button "Play" at bounding box center [173, 92] width 13 height 13
click at [172, 89] on button "Pause" at bounding box center [173, 92] width 13 height 13
click at [172, 89] on button "Play" at bounding box center [173, 92] width 13 height 13
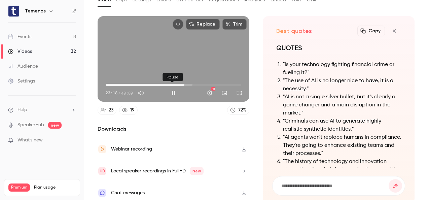
click at [172, 89] on button "Pause" at bounding box center [173, 92] width 13 height 13
click at [172, 89] on button "Play" at bounding box center [173, 92] width 13 height 13
click at [172, 89] on button "Pause" at bounding box center [173, 92] width 13 height 13
click at [174, 92] on button "Play" at bounding box center [173, 92] width 13 height 13
click at [173, 89] on button "Pause" at bounding box center [173, 92] width 13 height 13
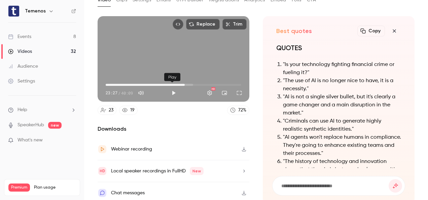
click at [170, 88] on button "Play" at bounding box center [173, 92] width 13 height 13
click at [172, 88] on button "Pause" at bounding box center [173, 92] width 13 height 13
click at [170, 86] on button "Play" at bounding box center [173, 92] width 13 height 13
click at [171, 91] on button "Play" at bounding box center [173, 92] width 13 height 13
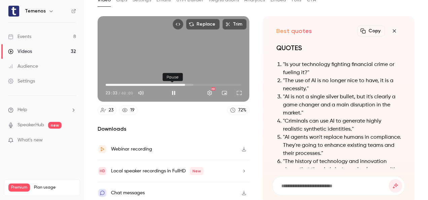
click at [170, 90] on button "Pause" at bounding box center [173, 92] width 13 height 13
click at [171, 90] on button "Play" at bounding box center [173, 92] width 13 height 13
click at [183, 84] on span "23:15" at bounding box center [184, 85] width 2 height 2
click at [173, 89] on button "Pause" at bounding box center [173, 92] width 13 height 13
click at [171, 91] on button "Play" at bounding box center [173, 92] width 13 height 13
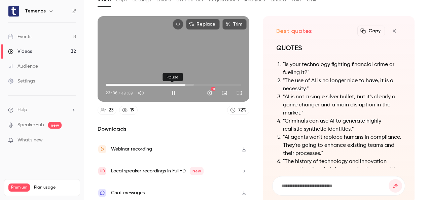
click at [172, 90] on button "Pause" at bounding box center [173, 92] width 13 height 13
click at [172, 89] on button "Play" at bounding box center [173, 92] width 13 height 13
click at [173, 90] on button "Pause" at bounding box center [173, 92] width 13 height 13
click at [172, 91] on button "Play" at bounding box center [173, 92] width 13 height 13
click at [174, 89] on button "Pause" at bounding box center [173, 92] width 13 height 13
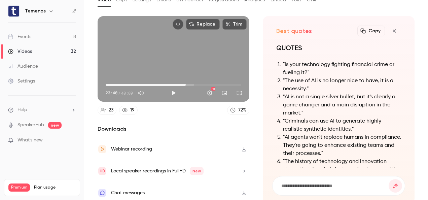
click at [175, 88] on button "Play" at bounding box center [173, 92] width 13 height 13
click at [172, 90] on button "Pause" at bounding box center [173, 92] width 13 height 13
click at [173, 89] on button "Play" at bounding box center [173, 92] width 13 height 13
click at [174, 89] on button "Pause" at bounding box center [173, 92] width 13 height 13
click at [174, 91] on button "Play" at bounding box center [173, 92] width 13 height 13
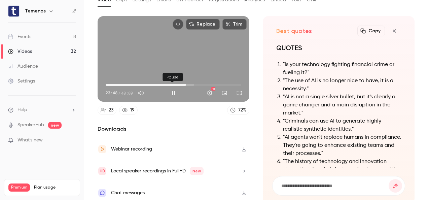
click at [174, 91] on button "Pause" at bounding box center [173, 92] width 13 height 13
click at [173, 83] on body "Temenos Events 8 Videos 32 Audience Settings Help SpeakerHub new What's new Pre…" at bounding box center [214, 100] width 428 height 200
click at [170, 90] on button "Play" at bounding box center [173, 92] width 13 height 13
click at [182, 84] on span "23:03" at bounding box center [183, 85] width 2 height 2
click at [184, 84] on span "23:33" at bounding box center [185, 85] width 2 height 2
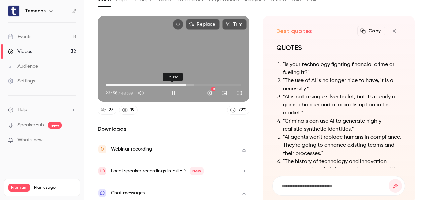
click at [176, 89] on button "Pause" at bounding box center [173, 92] width 13 height 13
click at [168, 90] on button "Play" at bounding box center [173, 92] width 13 height 13
click at [173, 90] on button "Pause" at bounding box center [173, 92] width 13 height 13
click at [174, 90] on button "Play" at bounding box center [173, 92] width 13 height 13
click at [174, 89] on button "Pause" at bounding box center [173, 92] width 13 height 13
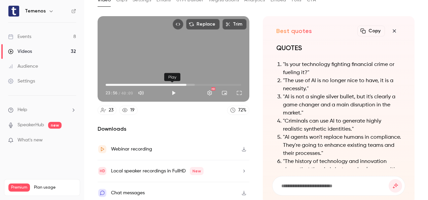
click at [174, 90] on button "Play" at bounding box center [173, 92] width 13 height 13
click at [174, 90] on button "Pause" at bounding box center [173, 92] width 13 height 13
click at [173, 89] on button "Play" at bounding box center [173, 92] width 13 height 13
click at [173, 89] on button "Pause" at bounding box center [173, 92] width 13 height 13
click at [169, 93] on button "Play" at bounding box center [173, 92] width 13 height 13
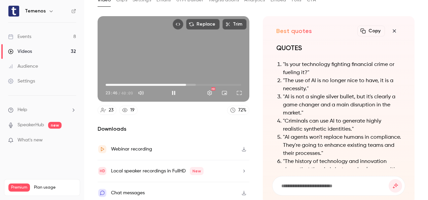
click at [185, 84] on span "23:46" at bounding box center [186, 85] width 2 height 2
click at [173, 89] on button "Pause" at bounding box center [173, 92] width 13 height 13
click at [171, 90] on button "Play" at bounding box center [173, 92] width 13 height 13
click at [188, 84] on span "24:47" at bounding box center [189, 85] width 2 height 2
click at [189, 84] on span "24:35" at bounding box center [189, 85] width 2 height 2
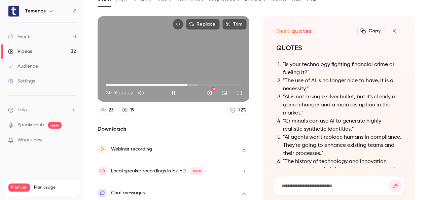
click at [186, 84] on span "24:10" at bounding box center [187, 85] width 2 height 2
click at [170, 89] on button "Pause" at bounding box center [173, 92] width 13 height 13
click at [170, 92] on button "Play" at bounding box center [173, 92] width 13 height 13
click at [188, 84] on span "24:47" at bounding box center [189, 85] width 2 height 2
click at [169, 90] on button "Pause" at bounding box center [173, 92] width 13 height 13
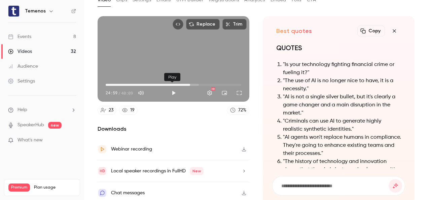
click at [168, 91] on button "Play" at bounding box center [173, 92] width 13 height 13
click at [172, 88] on button "Pause" at bounding box center [173, 92] width 13 height 13
click at [172, 87] on button "Play" at bounding box center [173, 92] width 13 height 13
click at [171, 88] on button "Pause" at bounding box center [173, 92] width 13 height 13
click at [173, 90] on button "Play" at bounding box center [173, 92] width 13 height 13
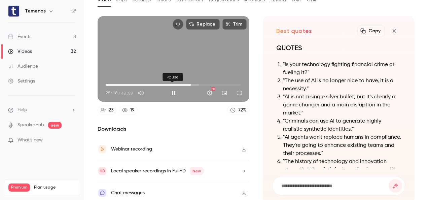
click at [174, 91] on button "Pause" at bounding box center [173, 92] width 13 height 13
click at [171, 91] on button "Play" at bounding box center [173, 92] width 13 height 13
click at [171, 90] on button "Pause" at bounding box center [173, 92] width 13 height 13
click at [170, 91] on button "Play" at bounding box center [173, 92] width 13 height 13
click at [191, 84] on span "25:31" at bounding box center [192, 85] width 2 height 2
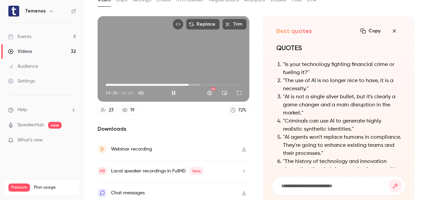
click at [190, 84] on span "24:36" at bounding box center [189, 85] width 2 height 2
click at [188, 84] on span "24:47" at bounding box center [189, 85] width 2 height 2
click at [175, 90] on button "Pause" at bounding box center [173, 92] width 13 height 13
click at [170, 89] on button "Play" at bounding box center [173, 92] width 13 height 13
click at [171, 90] on button "Pause" at bounding box center [173, 92] width 13 height 13
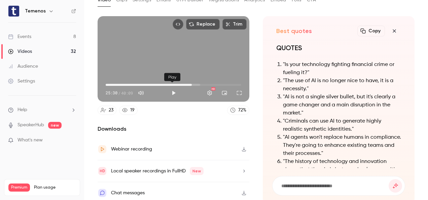
click at [172, 88] on button "Play" at bounding box center [173, 92] width 13 height 13
click at [172, 88] on button "Pause" at bounding box center [173, 92] width 13 height 13
click at [172, 90] on button "Play" at bounding box center [173, 92] width 13 height 13
click at [173, 90] on button "Play" at bounding box center [173, 92] width 13 height 13
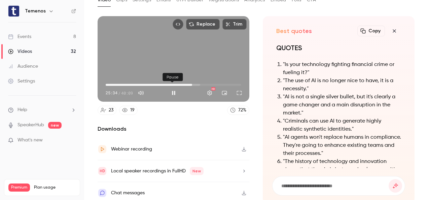
click at [173, 90] on button "Pause" at bounding box center [173, 92] width 13 height 13
click at [171, 87] on button "Play" at bounding box center [173, 92] width 13 height 13
click at [171, 87] on button "Pause" at bounding box center [173, 92] width 13 height 13
click at [168, 90] on button "Play" at bounding box center [173, 92] width 13 height 13
click at [171, 90] on button "Pause" at bounding box center [173, 92] width 13 height 13
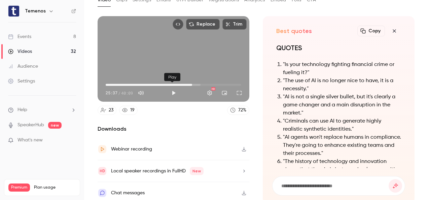
click at [171, 90] on button "Play" at bounding box center [173, 92] width 13 height 13
click at [191, 84] on span "25:35" at bounding box center [192, 85] width 2 height 2
click at [173, 90] on button "Pause" at bounding box center [173, 92] width 13 height 13
click at [190, 84] on span "25:23" at bounding box center [191, 85] width 2 height 2
click at [173, 89] on button "Play" at bounding box center [173, 92] width 13 height 13
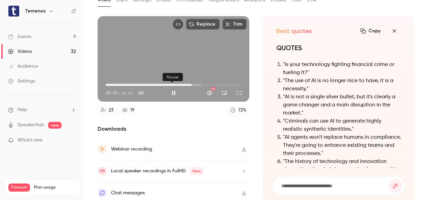
click at [172, 90] on button "Pause" at bounding box center [173, 92] width 13 height 13
click at [171, 87] on button "Play" at bounding box center [173, 92] width 13 height 13
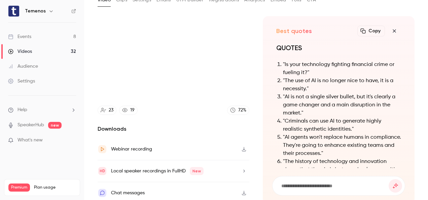
click at [173, 100] on div "Replace Trim 25:39 25:39 / 40:09 HD 23 19 72 %" at bounding box center [174, 65] width 152 height 99
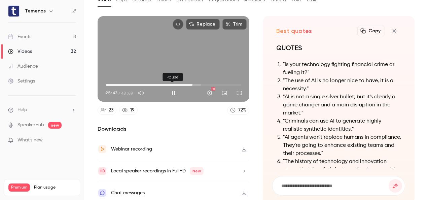
click at [175, 89] on button "Pause" at bounding box center [173, 92] width 13 height 13
click at [171, 91] on button "Play" at bounding box center [173, 92] width 13 height 13
click at [171, 91] on button "Pause" at bounding box center [173, 92] width 13 height 13
click at [161, 87] on span "25:43" at bounding box center [174, 84] width 136 height 11
click at [189, 81] on span "25:11" at bounding box center [174, 84] width 136 height 11
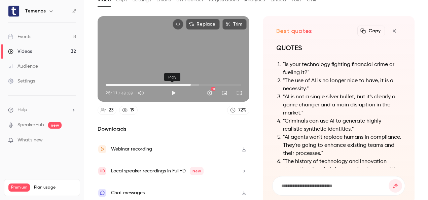
click at [172, 89] on button "Play" at bounding box center [173, 92] width 13 height 13
click at [193, 82] on span "25:12" at bounding box center [174, 84] width 136 height 11
click at [191, 84] on span "25:35" at bounding box center [192, 85] width 2 height 2
click at [190, 84] on span "25:17" at bounding box center [191, 85] width 2 height 2
click at [172, 88] on button "Pause" at bounding box center [173, 92] width 13 height 13
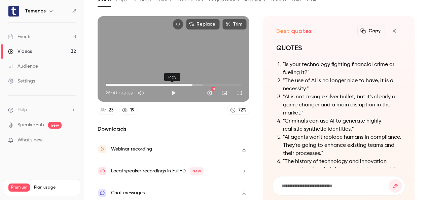
click at [174, 89] on button "Play" at bounding box center [173, 92] width 13 height 13
click at [174, 89] on button "Pause" at bounding box center [173, 92] width 13 height 13
click at [174, 89] on button "Play" at bounding box center [173, 92] width 13 height 13
click at [174, 89] on button "Pause" at bounding box center [173, 92] width 13 height 13
click at [170, 89] on button "Play" at bounding box center [173, 92] width 13 height 13
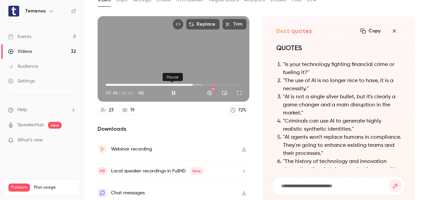
click at [170, 89] on button "Pause" at bounding box center [173, 92] width 13 height 13
click at [172, 89] on button "Play" at bounding box center [173, 92] width 13 height 13
click at [173, 91] on button "Pause" at bounding box center [173, 92] width 13 height 13
click at [170, 91] on button "Play" at bounding box center [173, 92] width 13 height 13
click at [171, 91] on button "Pause" at bounding box center [173, 92] width 13 height 13
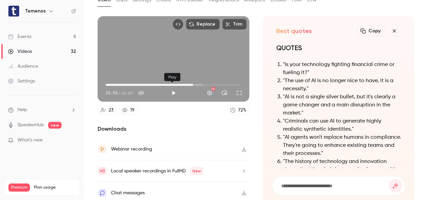
click at [171, 93] on button "Play" at bounding box center [173, 92] width 13 height 13
click at [172, 88] on button "Pause" at bounding box center [173, 92] width 13 height 13
click at [173, 91] on button "Play" at bounding box center [173, 92] width 13 height 13
click at [170, 92] on button "Pause" at bounding box center [173, 92] width 13 height 13
click at [172, 90] on button "Play" at bounding box center [173, 92] width 13 height 13
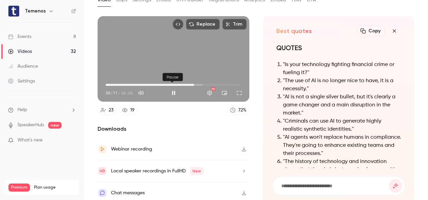
click at [173, 90] on button "Pause" at bounding box center [173, 92] width 13 height 13
click at [174, 89] on button "Play" at bounding box center [173, 92] width 13 height 13
click at [175, 89] on button "Play" at bounding box center [173, 92] width 13 height 13
click at [175, 88] on button "Pause" at bounding box center [173, 92] width 13 height 13
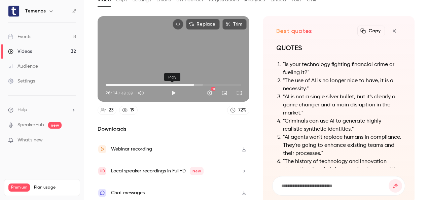
click at [168, 91] on button "Play" at bounding box center [173, 92] width 13 height 13
click at [169, 91] on button "Play" at bounding box center [173, 92] width 13 height 13
click at [172, 91] on button "Play" at bounding box center [173, 92] width 13 height 13
click at [172, 91] on button "Pause" at bounding box center [173, 92] width 13 height 13
click at [169, 92] on button "Play" at bounding box center [173, 92] width 13 height 13
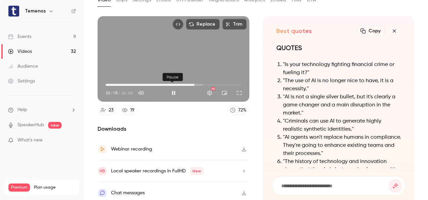
click at [171, 90] on button "Pause" at bounding box center [173, 92] width 13 height 13
click at [172, 90] on button "Play" at bounding box center [173, 92] width 13 height 13
click at [174, 91] on button "Pause" at bounding box center [173, 92] width 13 height 13
click at [169, 94] on button "Play" at bounding box center [173, 92] width 13 height 13
click at [171, 92] on button "Pause" at bounding box center [173, 92] width 13 height 13
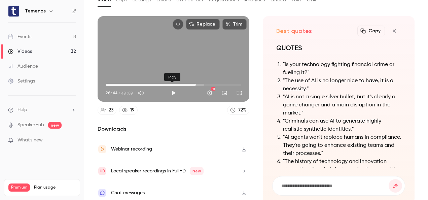
click at [172, 92] on button "Play" at bounding box center [173, 92] width 13 height 13
click at [172, 92] on button "Pause" at bounding box center [173, 92] width 13 height 13
click at [169, 91] on button "Play" at bounding box center [173, 92] width 13 height 13
click at [170, 89] on button "Pause" at bounding box center [173, 92] width 13 height 13
click at [172, 89] on button "Play" at bounding box center [173, 92] width 13 height 13
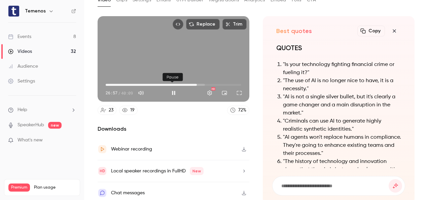
click at [172, 89] on button "Pause" at bounding box center [173, 92] width 13 height 13
click at [172, 89] on button "Play" at bounding box center [173, 92] width 13 height 13
click at [174, 87] on button "Pause" at bounding box center [173, 92] width 13 height 13
click at [172, 89] on button "Play" at bounding box center [173, 92] width 13 height 13
click at [172, 88] on button "Pause" at bounding box center [173, 92] width 13 height 13
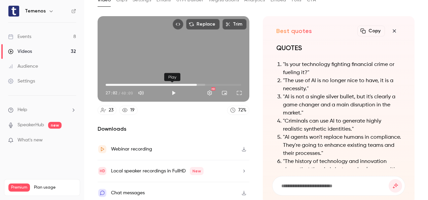
click at [176, 88] on button "Play" at bounding box center [173, 92] width 13 height 13
click at [176, 88] on button "Pause" at bounding box center [173, 92] width 13 height 13
click at [175, 91] on button "Play" at bounding box center [173, 92] width 13 height 13
click at [171, 89] on button "Pause" at bounding box center [173, 92] width 13 height 13
click at [170, 89] on button "Play" at bounding box center [173, 92] width 13 height 13
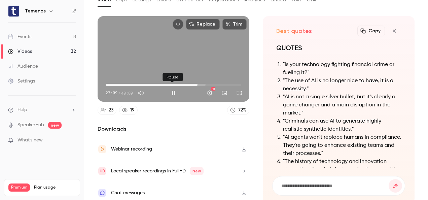
click at [170, 89] on button "Pause" at bounding box center [173, 92] width 13 height 13
click at [173, 89] on button "Play" at bounding box center [173, 92] width 13 height 13
click at [196, 84] on span "27:14" at bounding box center [197, 85] width 2 height 2
click at [193, 84] on span "26:18" at bounding box center [194, 85] width 2 height 2
click at [195, 84] on span "26:49" at bounding box center [196, 85] width 2 height 2
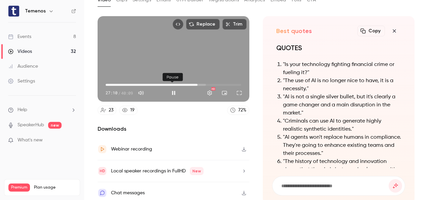
click at [170, 90] on button "Pause" at bounding box center [173, 92] width 13 height 13
click at [174, 88] on button "Play" at bounding box center [173, 92] width 13 height 13
click at [174, 88] on button "Pause" at bounding box center [173, 92] width 13 height 13
click at [173, 93] on button "Play" at bounding box center [173, 92] width 13 height 13
click at [172, 90] on button "Pause" at bounding box center [173, 92] width 13 height 13
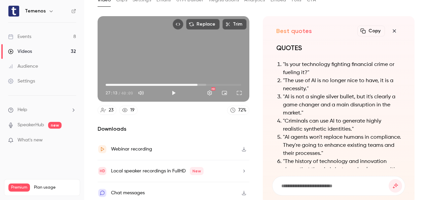
click at [196, 84] on span "27:13" at bounding box center [197, 85] width 2 height 2
click at [174, 90] on button "Play" at bounding box center [173, 92] width 13 height 13
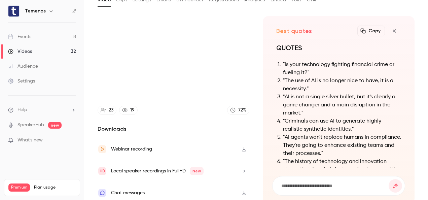
click at [174, 90] on video at bounding box center [174, 58] width 152 height 85
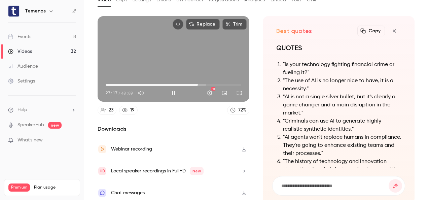
click at [174, 90] on button "Pause" at bounding box center [173, 92] width 13 height 13
click at [173, 90] on button "Play" at bounding box center [173, 92] width 13 height 13
click at [170, 89] on button "Pause" at bounding box center [173, 92] width 13 height 13
type input "******"
